Goal: Task Accomplishment & Management: Manage account settings

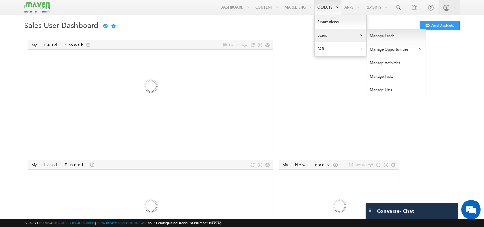
click at [385, 34] on link "Manage Leads" at bounding box center [396, 36] width 59 height 14
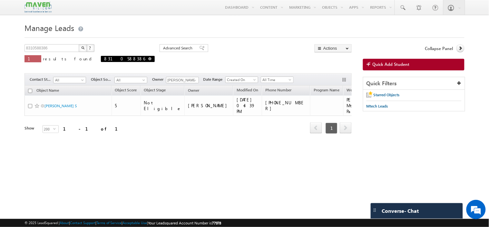
click at [148, 60] on span at bounding box center [149, 58] width 3 height 3
type input "Search Objects"
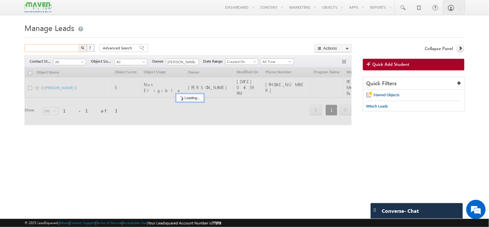
click at [67, 47] on input "text" at bounding box center [51, 48] width 55 height 8
paste input "[EMAIL_ADDRESS][DOMAIN_NAME]"
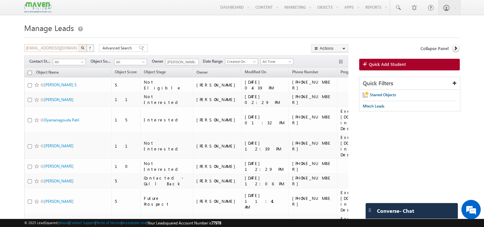
type input "[EMAIL_ADDRESS][DOMAIN_NAME]"
click at [83, 49] on img "button" at bounding box center [82, 47] width 3 height 3
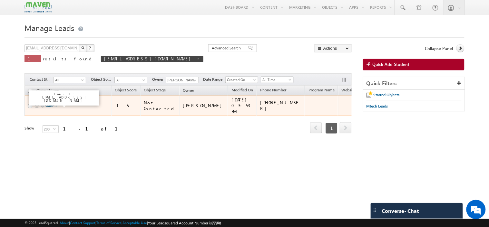
click at [55, 105] on link "Madhu" at bounding box center [50, 105] width 12 height 5
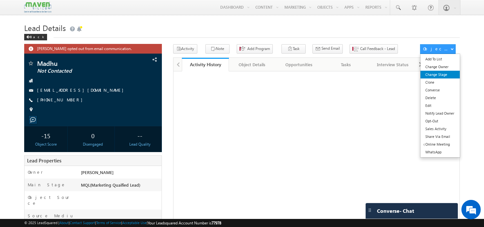
click at [439, 76] on link "Change Stage" at bounding box center [439, 75] width 39 height 8
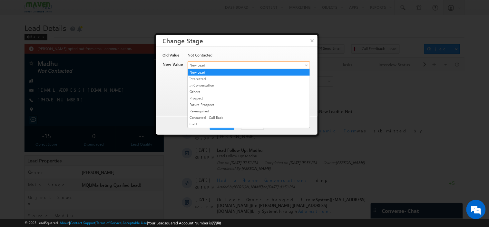
click at [225, 62] on span "New Lead" at bounding box center [238, 65] width 101 height 6
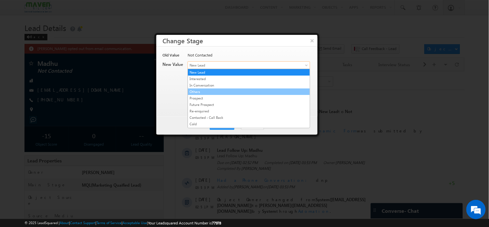
scroll to position [124, 0]
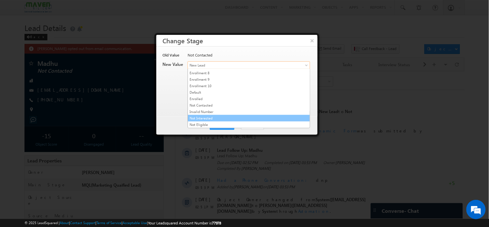
click at [217, 117] on link "Not Interested" at bounding box center [249, 118] width 122 height 6
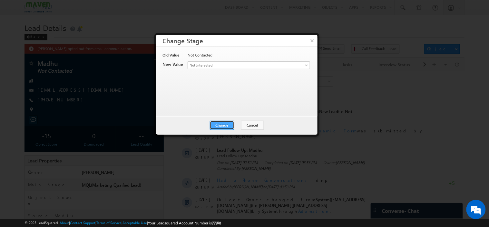
click at [218, 121] on button "Change" at bounding box center [222, 125] width 24 height 9
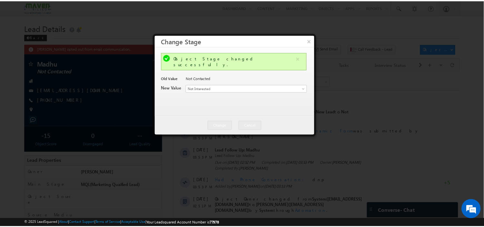
scroll to position [0, 0]
